Goal: Task Accomplishment & Management: Use online tool/utility

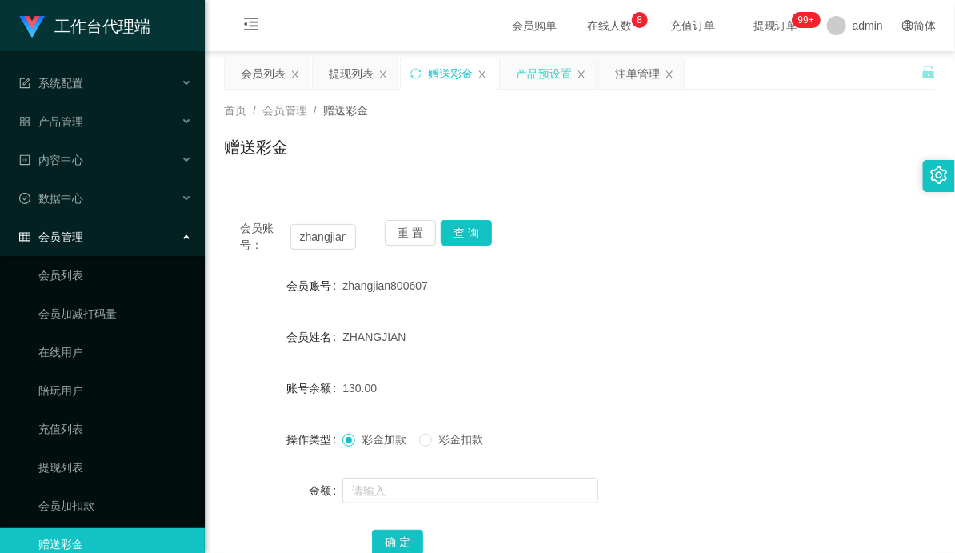
click at [542, 77] on div "产品预设置" at bounding box center [544, 73] width 56 height 30
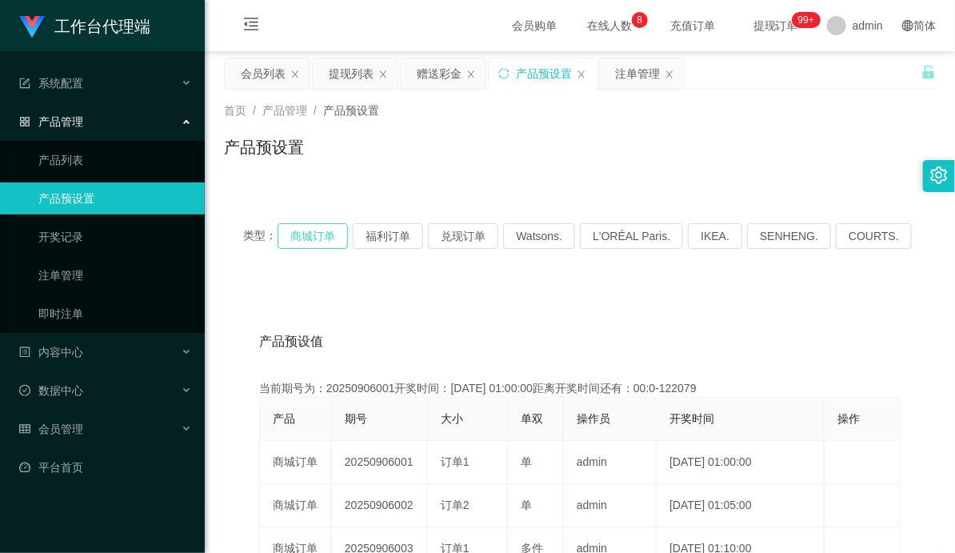
drag, startPoint x: 318, startPoint y: 233, endPoint x: 339, endPoint y: 238, distance: 21.3
click at [318, 233] on button "商城订单" at bounding box center [313, 236] width 70 height 26
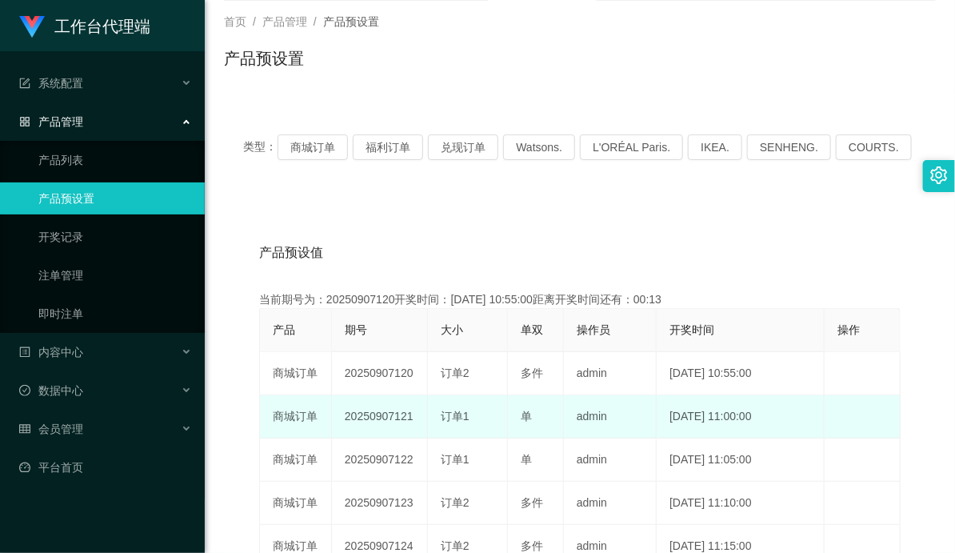
drag, startPoint x: 405, startPoint y: 420, endPoint x: 531, endPoint y: 420, distance: 126.4
click at [520, 420] on tr "商城订单 20250907121 订单1 单 admin [DATE] 11:00:00 编 辑 限制投注" at bounding box center [580, 416] width 641 height 43
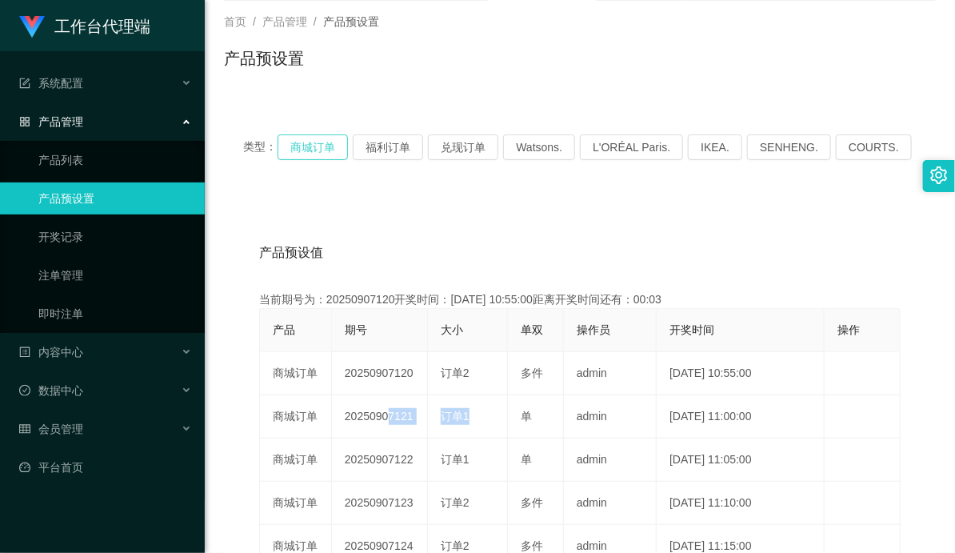
click at [344, 142] on button "商城订单" at bounding box center [313, 147] width 70 height 26
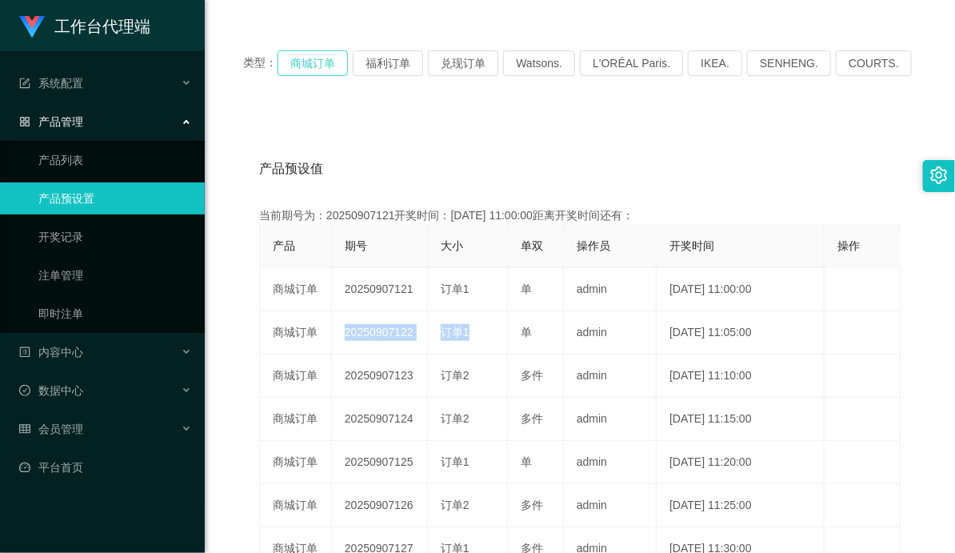
scroll to position [178, 0]
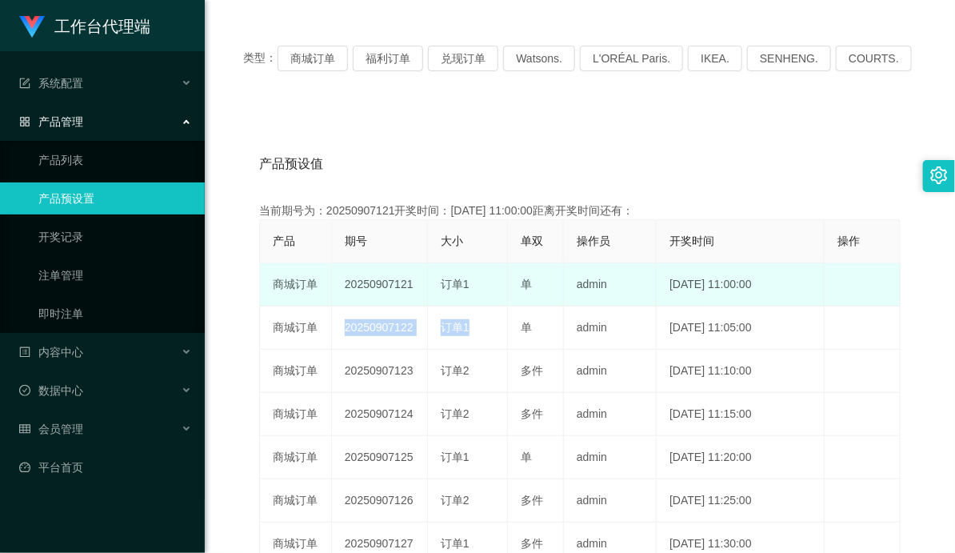
click at [484, 291] on div "订单1" at bounding box center [468, 284] width 54 height 17
drag, startPoint x: 388, startPoint y: 281, endPoint x: 494, endPoint y: 284, distance: 106.4
click at [494, 284] on tr "商城订单 20250907121 订单1 单 admin [DATE] 11:00:00 编 辑 限制投注" at bounding box center [580, 284] width 641 height 43
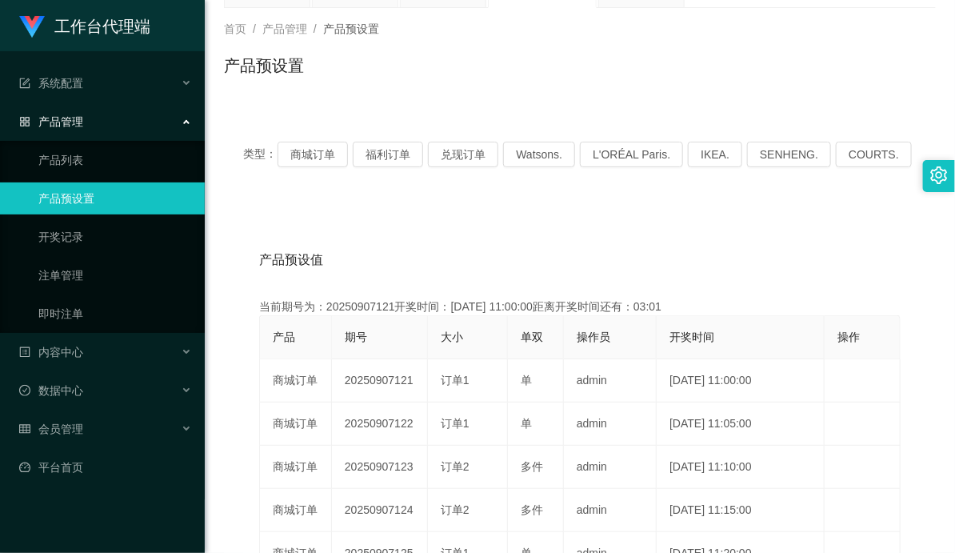
scroll to position [0, 0]
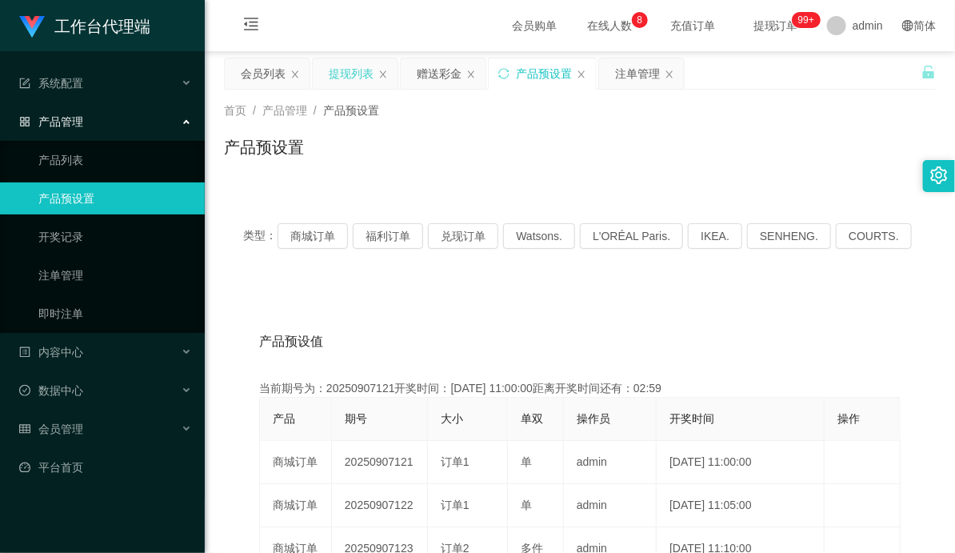
click at [362, 75] on div "提现列表" at bounding box center [351, 73] width 45 height 30
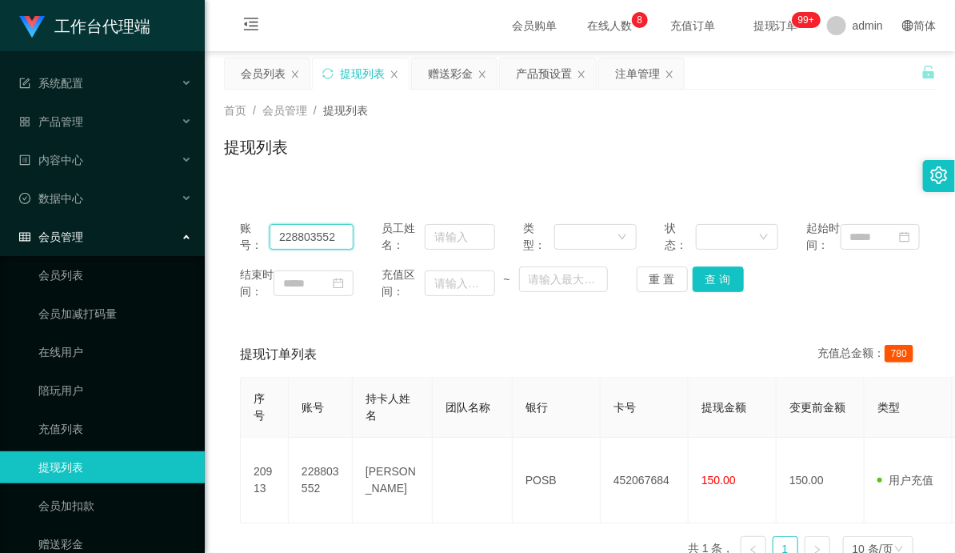
click at [307, 243] on input "228803552" at bounding box center [312, 237] width 84 height 26
click at [629, 76] on div "注单管理" at bounding box center [637, 73] width 45 height 30
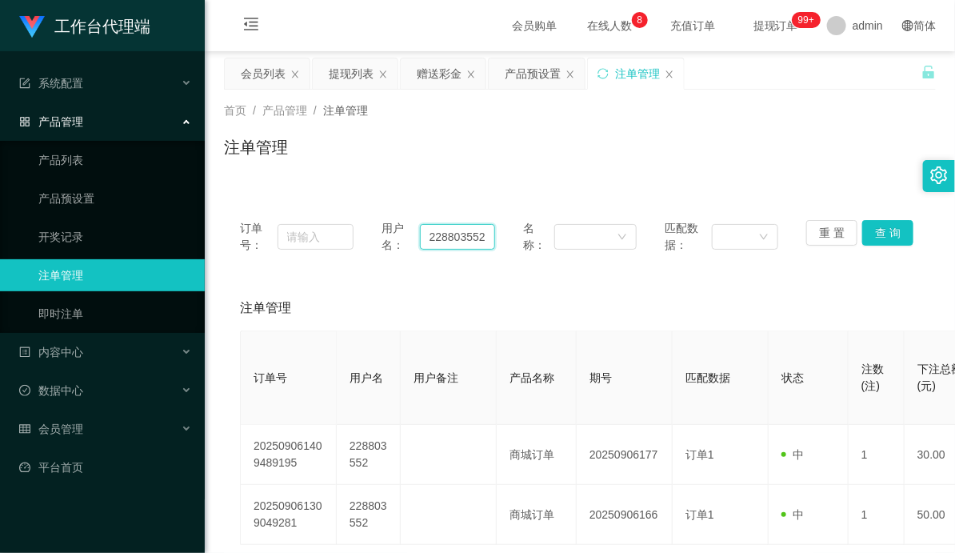
click at [438, 233] on input "228803552" at bounding box center [457, 237] width 75 height 26
click at [872, 232] on button "查 询" at bounding box center [887, 233] width 51 height 26
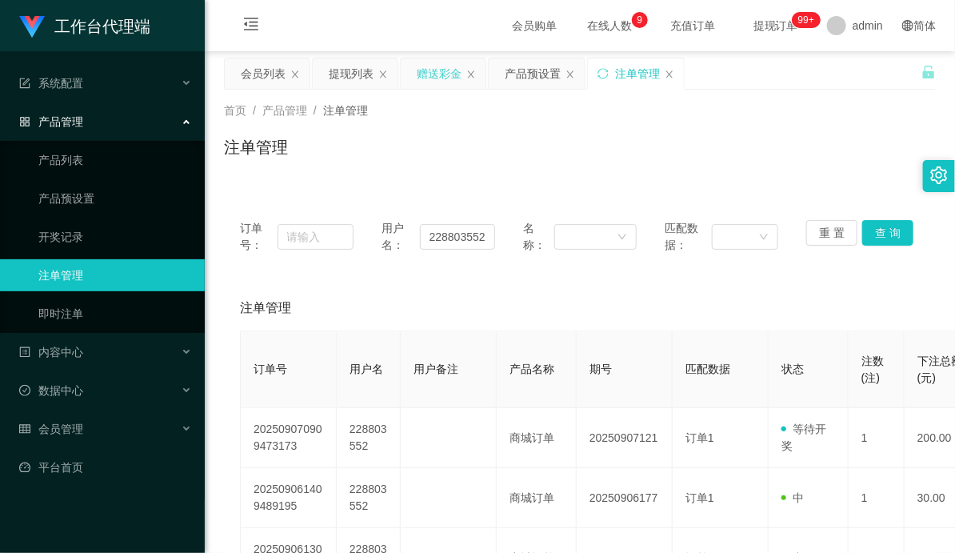
click at [436, 70] on div "赠送彩金" at bounding box center [439, 73] width 45 height 30
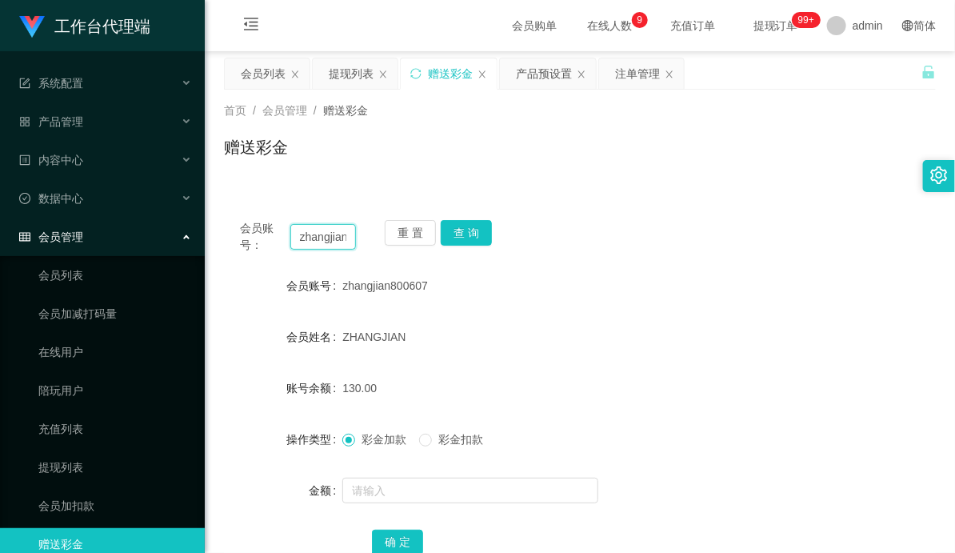
click at [330, 238] on input "zhangjian800607" at bounding box center [323, 237] width 66 height 26
paste input "228803552"
type input "228803552"
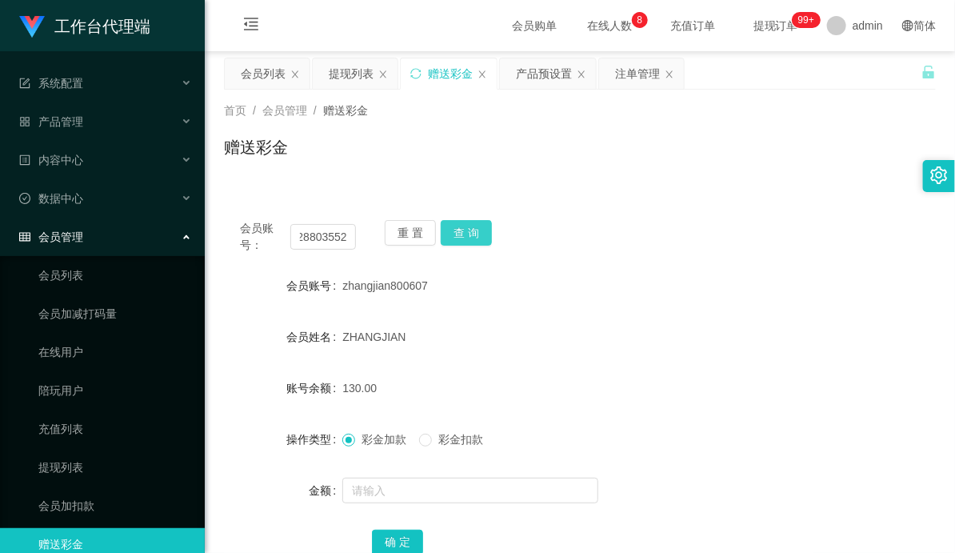
click at [476, 226] on button "查 询" at bounding box center [466, 233] width 51 height 26
click at [706, 196] on div "会员账号： 228803552 重 置 查 询 会员账号 228803552 会员姓名 [PERSON_NAME] 账号余额 700.00 操作类型 彩金加款…" at bounding box center [580, 389] width 712 height 408
